Goal: Check status: Check status

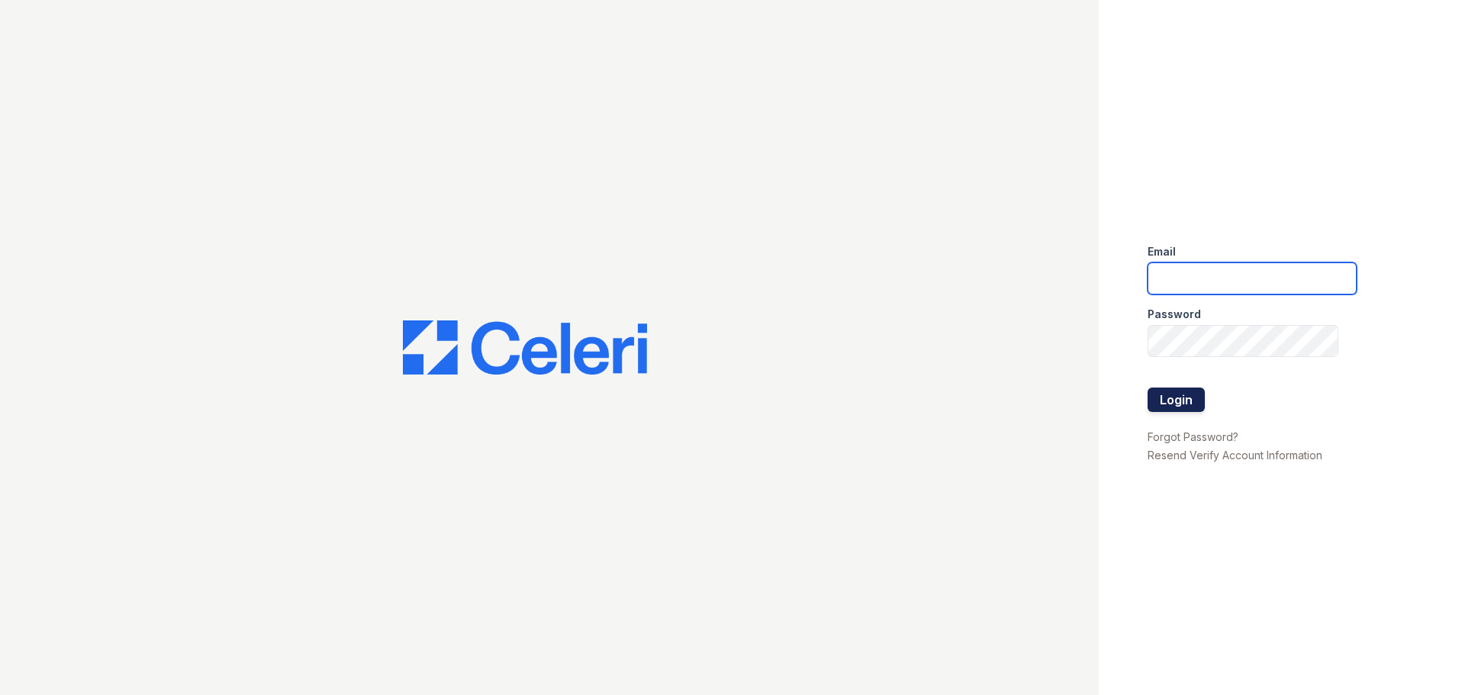
type input "crosby.am@cafmanagement.com"
click at [1176, 402] on button "Login" at bounding box center [1176, 400] width 57 height 24
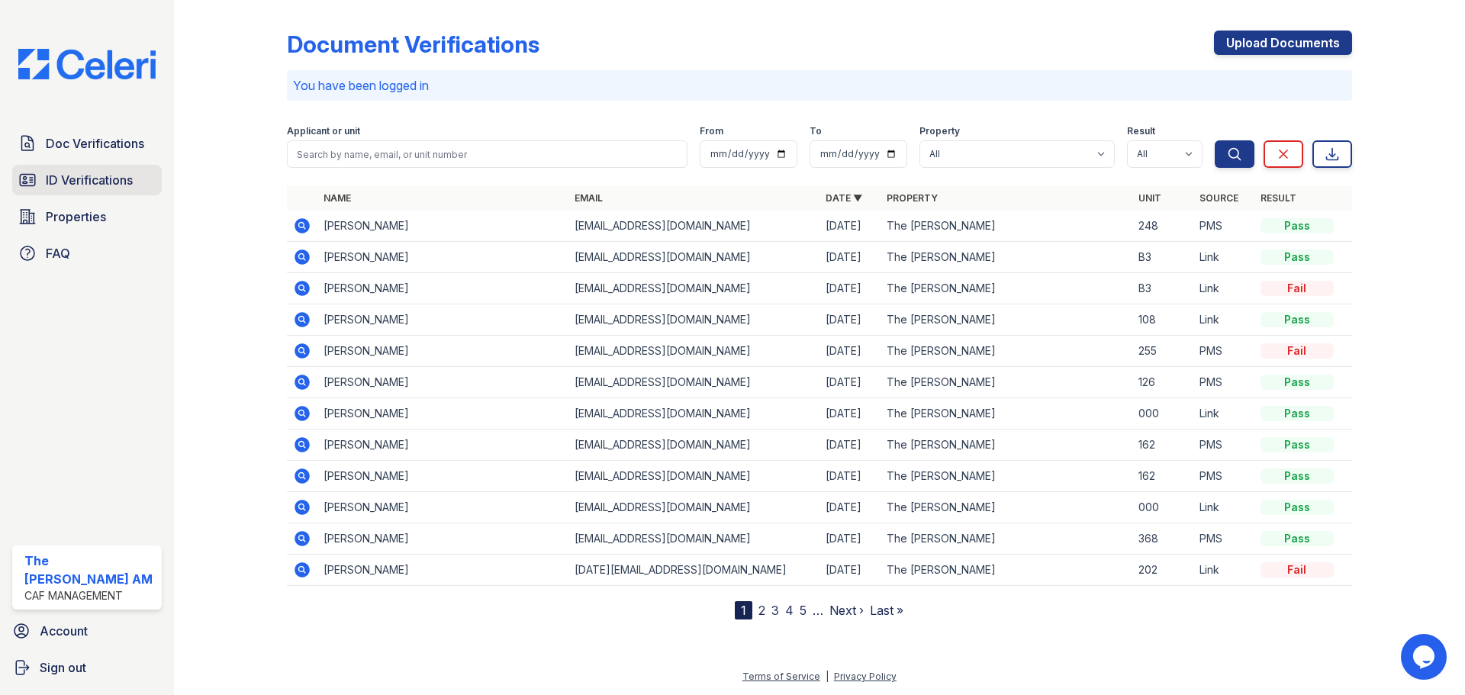
click at [107, 172] on span "ID Verifications" at bounding box center [89, 180] width 87 height 18
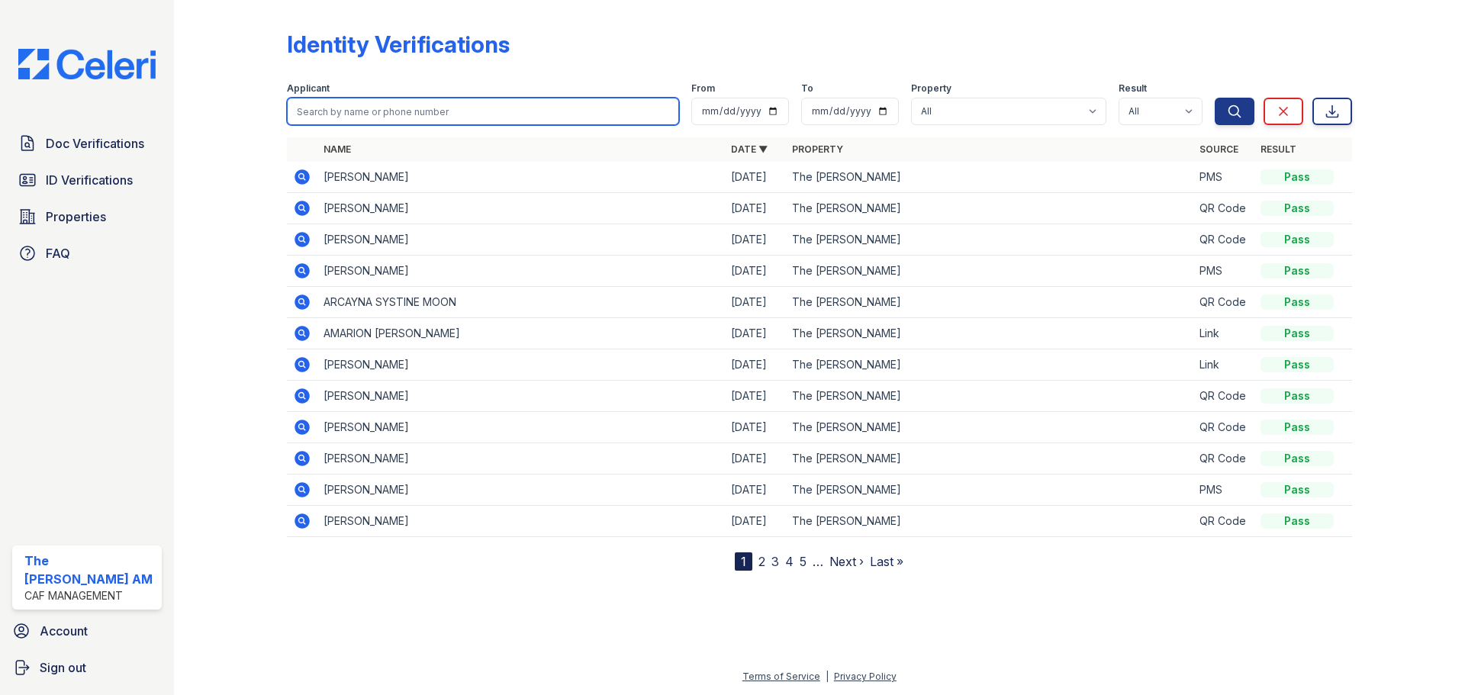
click at [403, 114] on input "search" at bounding box center [483, 111] width 392 height 27
type input "[PERSON_NAME]"
click at [1215, 98] on button "Search" at bounding box center [1235, 111] width 40 height 27
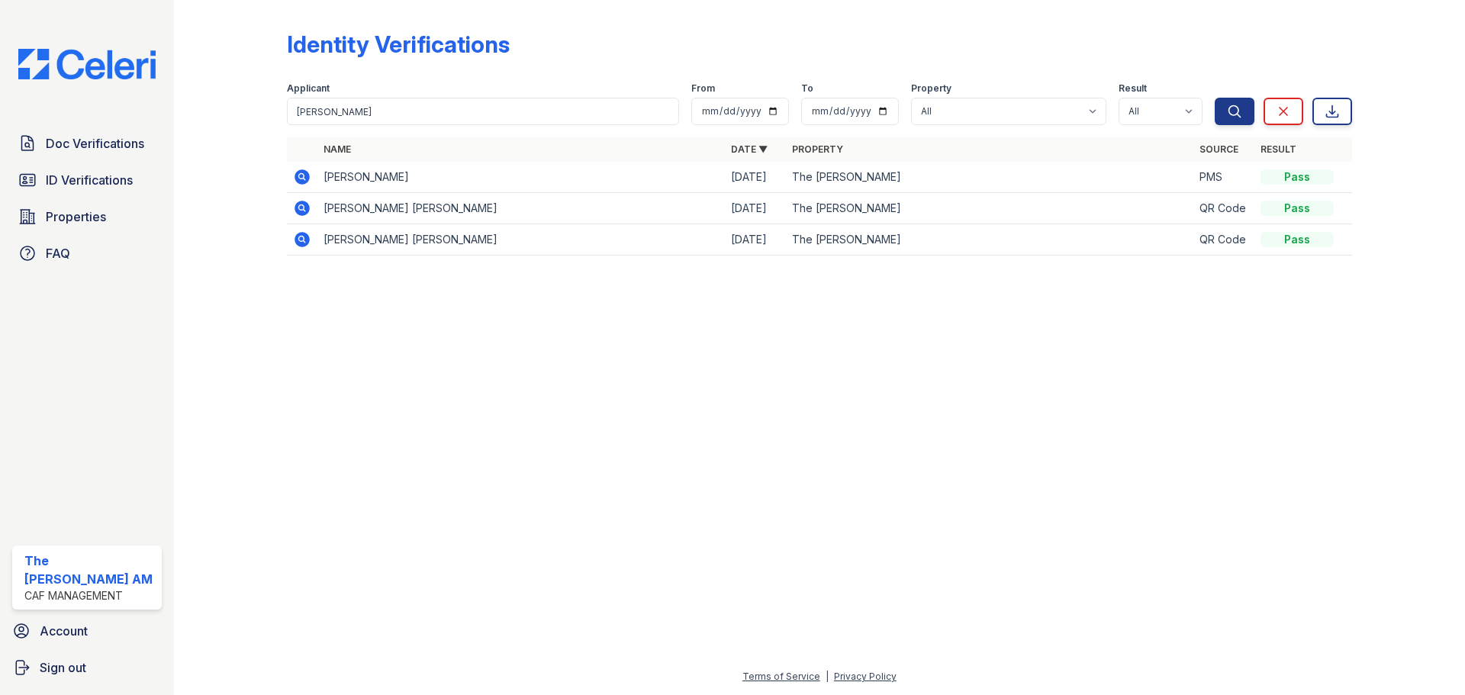
click at [306, 177] on icon at bounding box center [302, 176] width 15 height 15
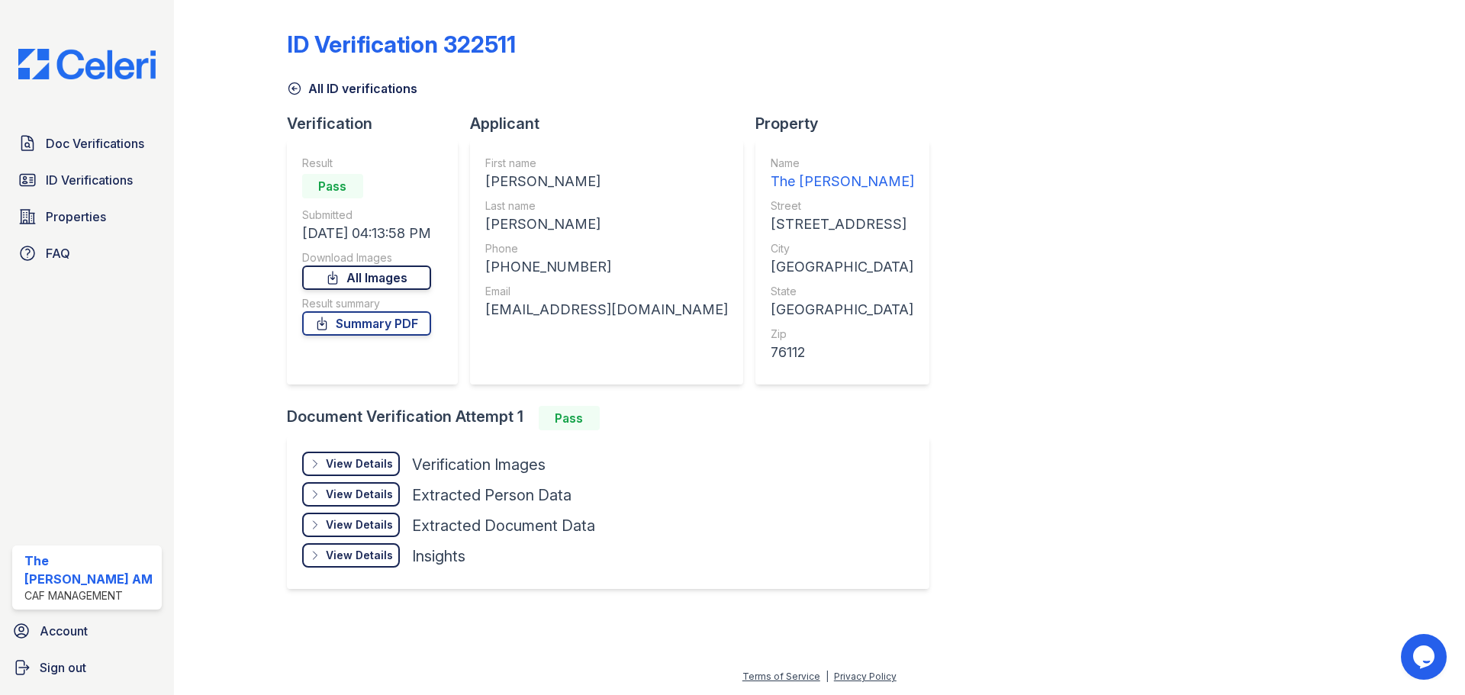
click at [422, 277] on link "All Images" at bounding box center [366, 278] width 129 height 24
click at [214, 130] on div at bounding box center [242, 308] width 89 height 604
click at [111, 179] on span "ID Verifications" at bounding box center [89, 180] width 87 height 18
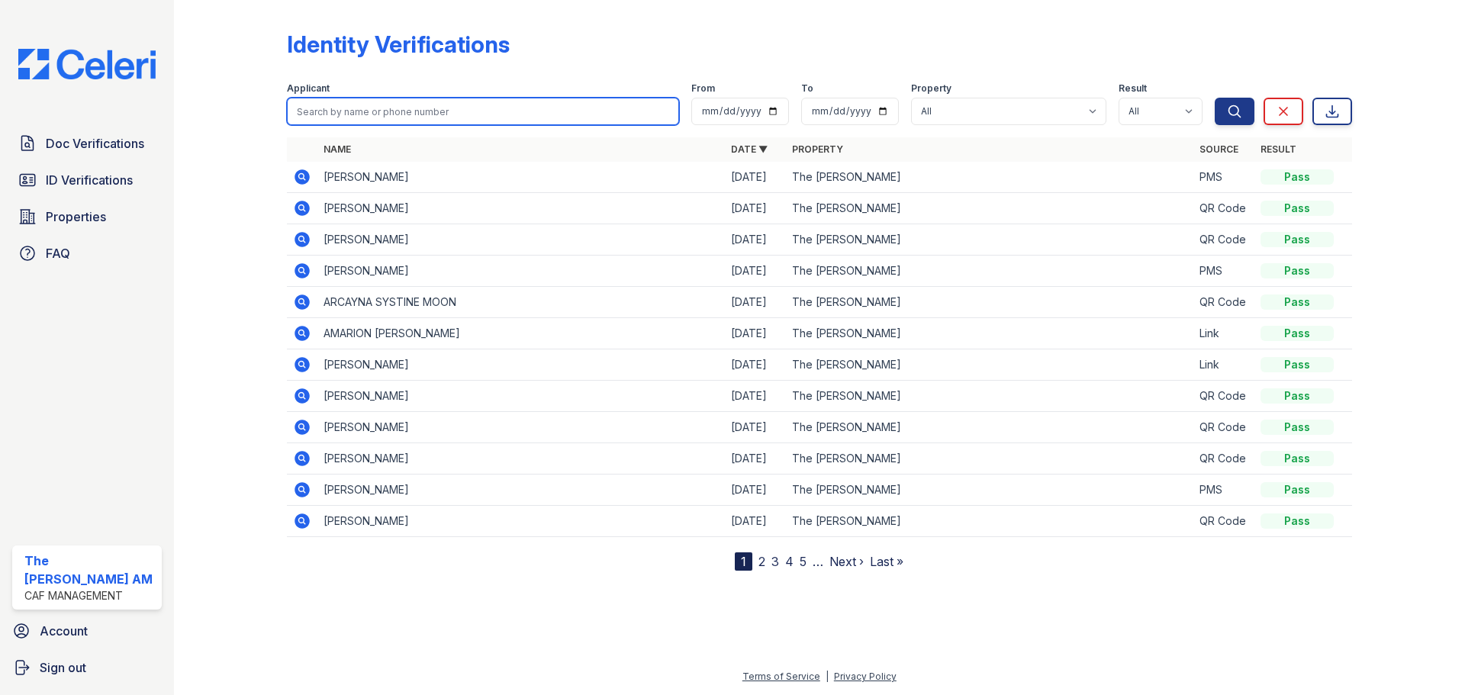
click at [467, 108] on input "search" at bounding box center [483, 111] width 392 height 27
drag, startPoint x: 307, startPoint y: 100, endPoint x: 246, endPoint y: 101, distance: 61.0
click at [246, 101] on div "Identity Verifications Filter Applicant aaron From To Property All The Crosby R…" at bounding box center [819, 297] width 1242 height 595
type input "rios"
click at [1215, 98] on button "Search" at bounding box center [1235, 111] width 40 height 27
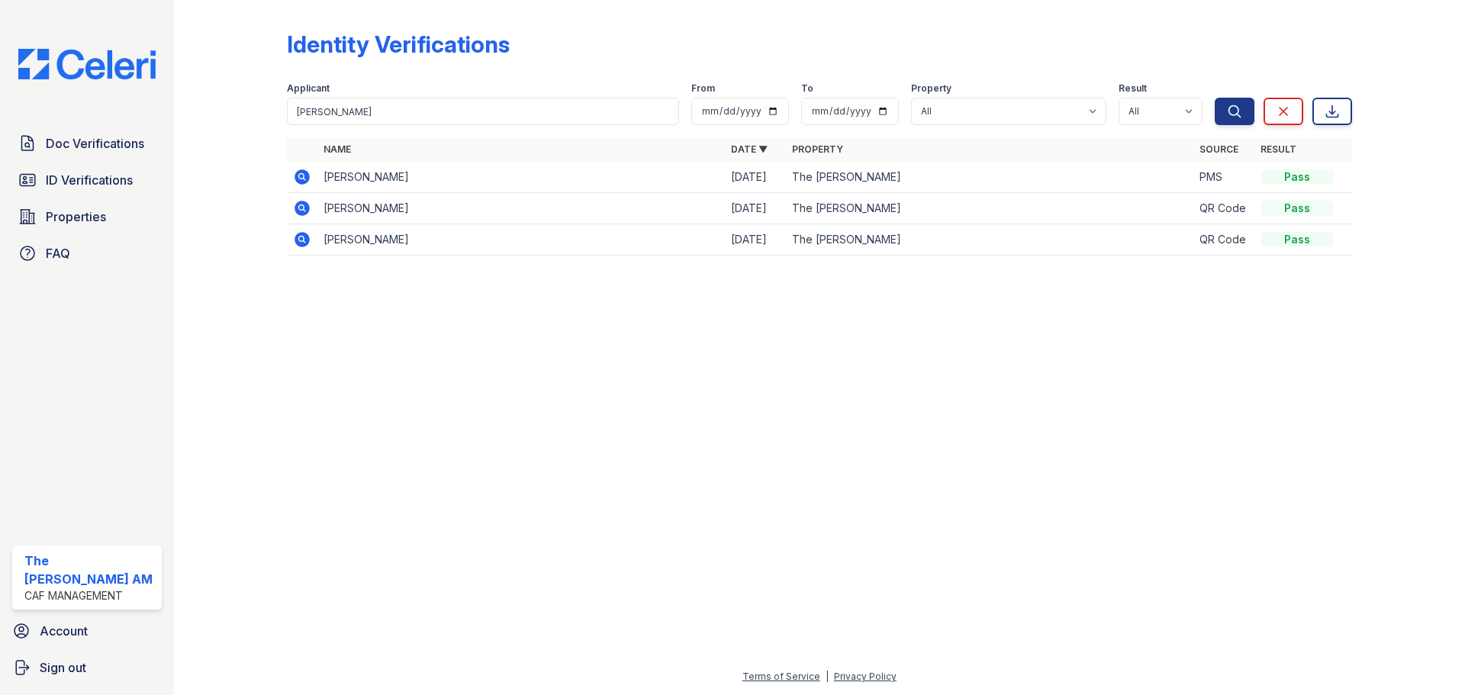
click at [301, 178] on icon at bounding box center [301, 176] width 4 height 4
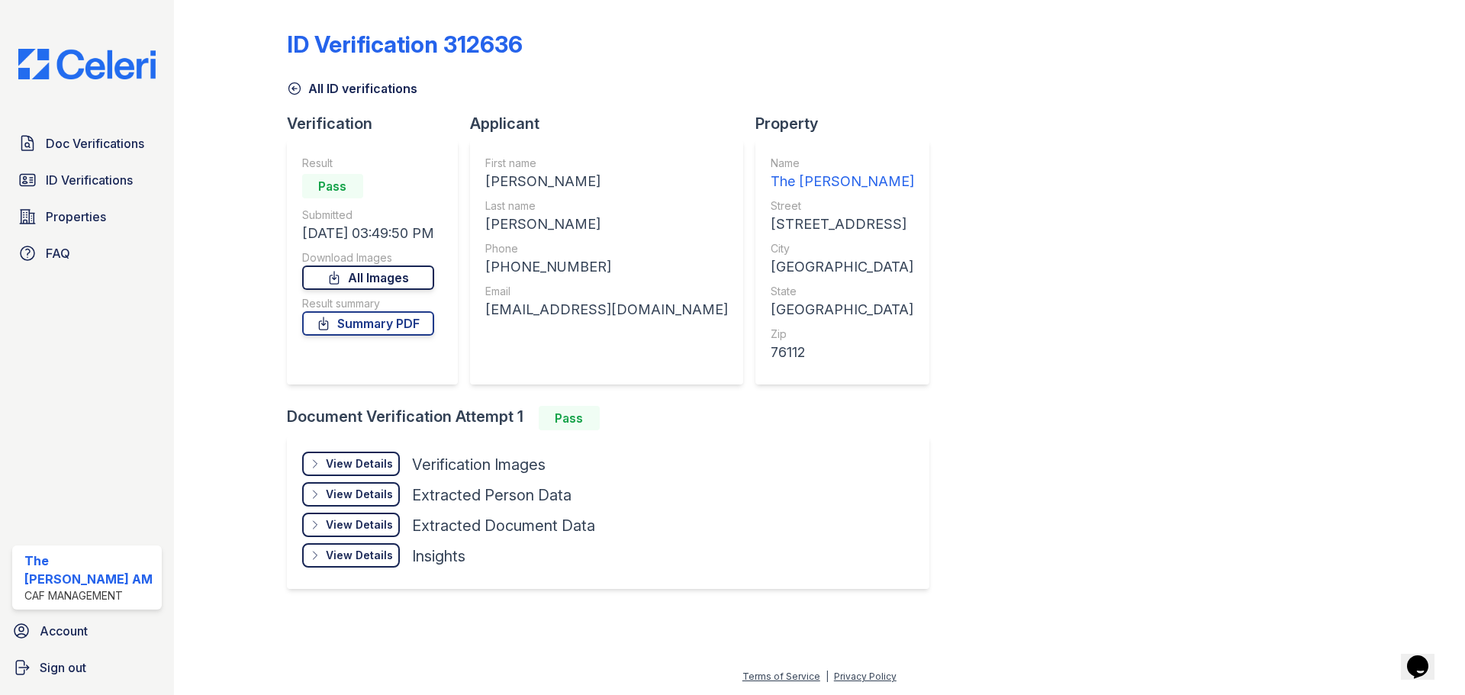
click at [402, 267] on link "All Images" at bounding box center [368, 278] width 132 height 24
click at [401, 278] on link "All Images" at bounding box center [368, 278] width 132 height 24
